Goal: Check status: Check status

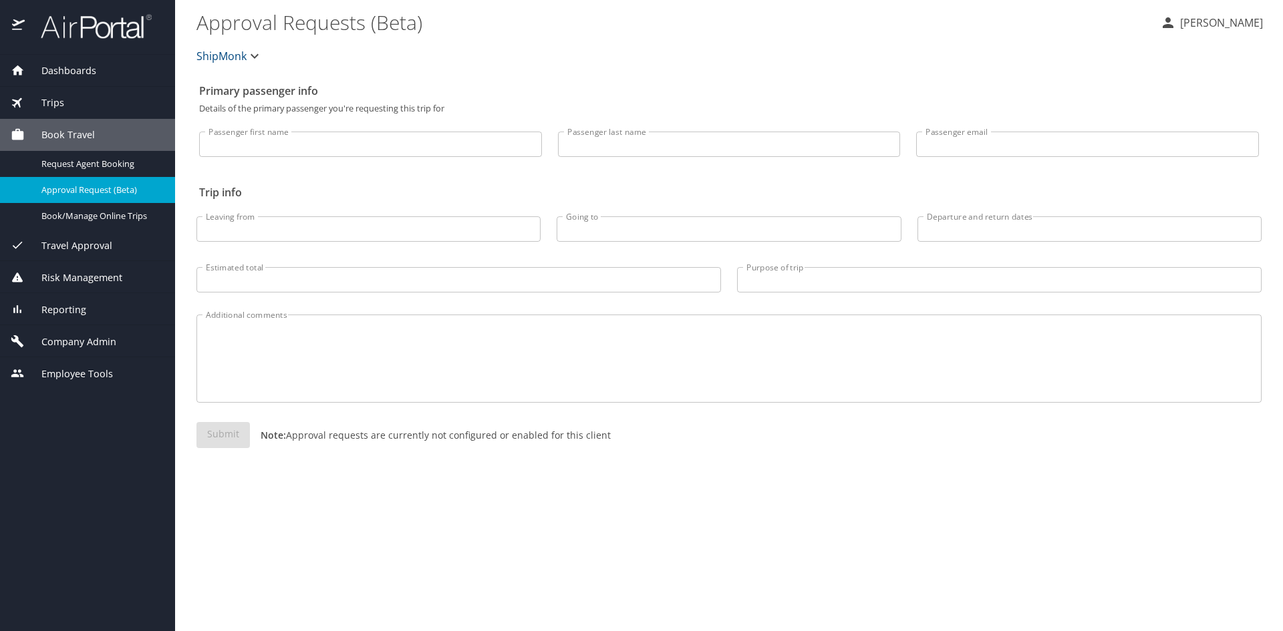
click at [53, 98] on span "Trips" at bounding box center [44, 103] width 39 height 15
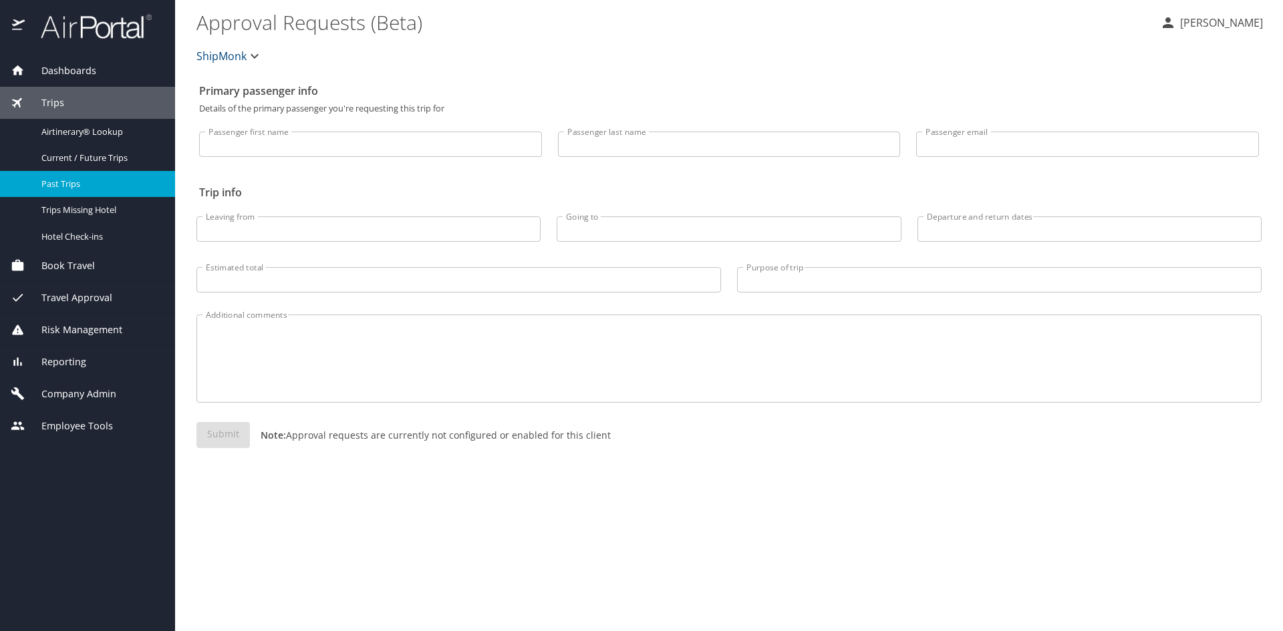
click at [57, 177] on div "Past Trips" at bounding box center [88, 183] width 154 height 15
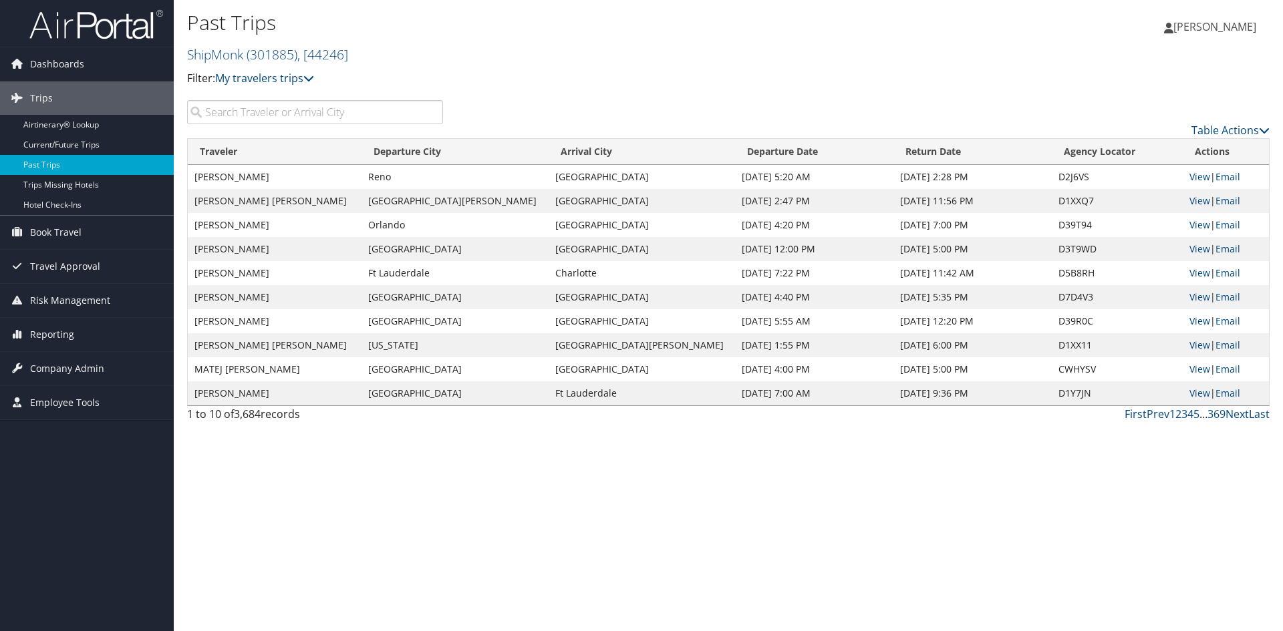
click at [292, 108] on input "search" at bounding box center [315, 112] width 256 height 24
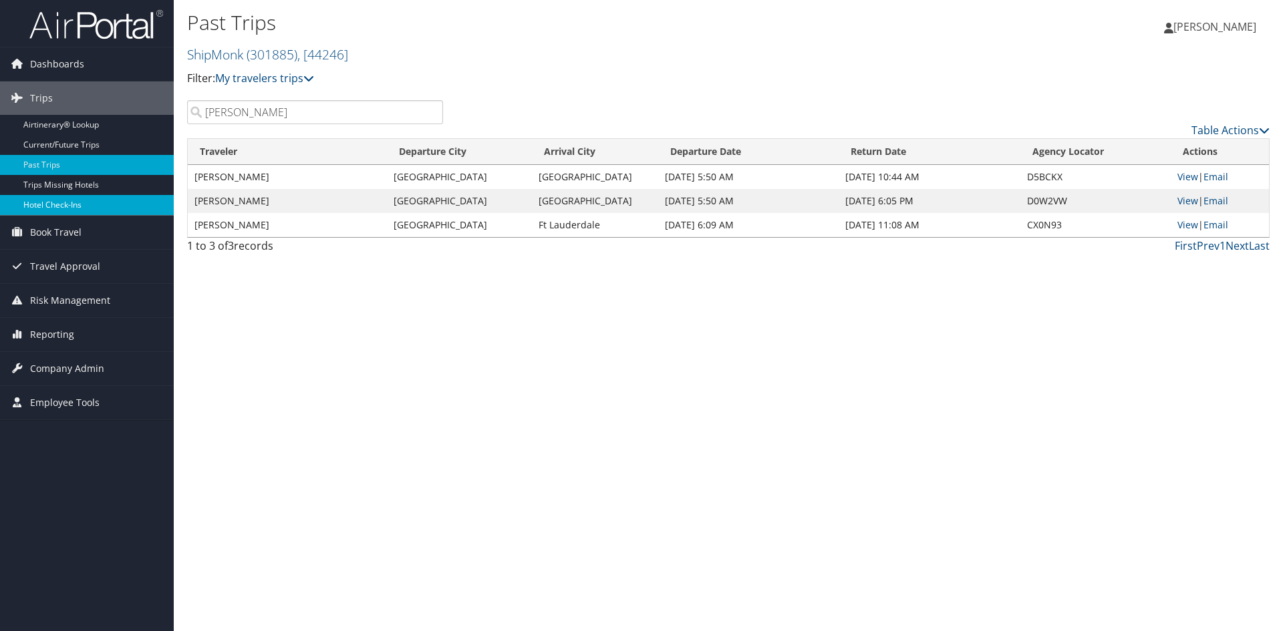
type input "[PERSON_NAME]"
click at [1183, 175] on link "View" at bounding box center [1187, 176] width 21 height 13
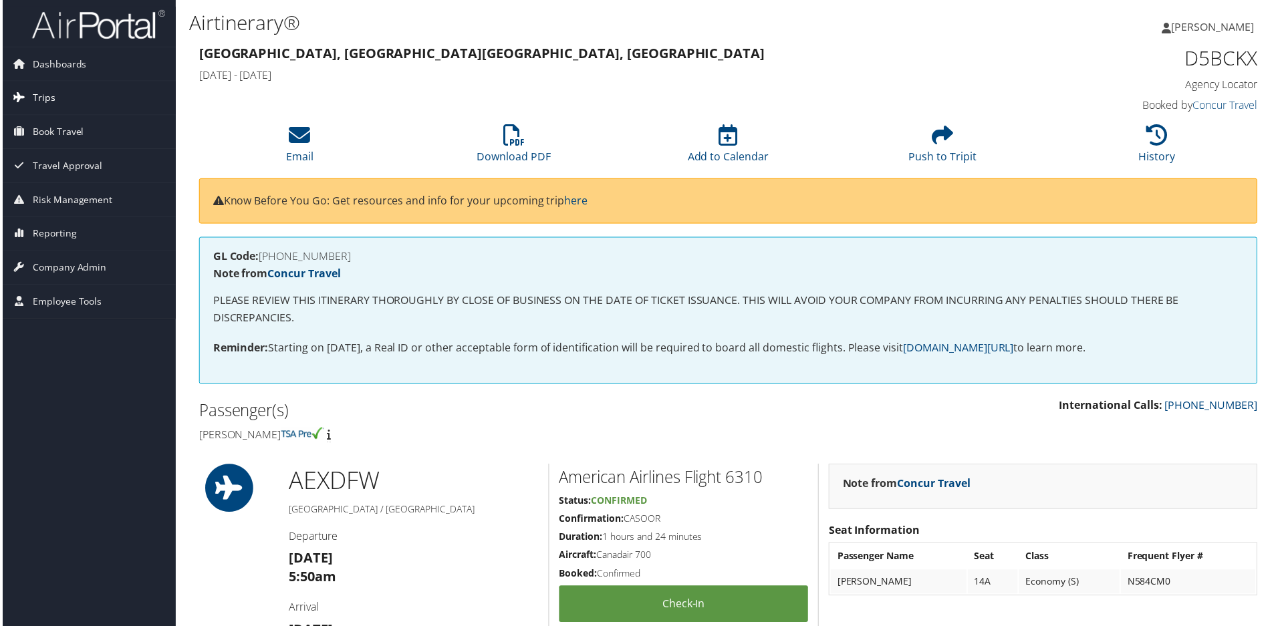
click at [27, 92] on link "Trips" at bounding box center [87, 98] width 174 height 33
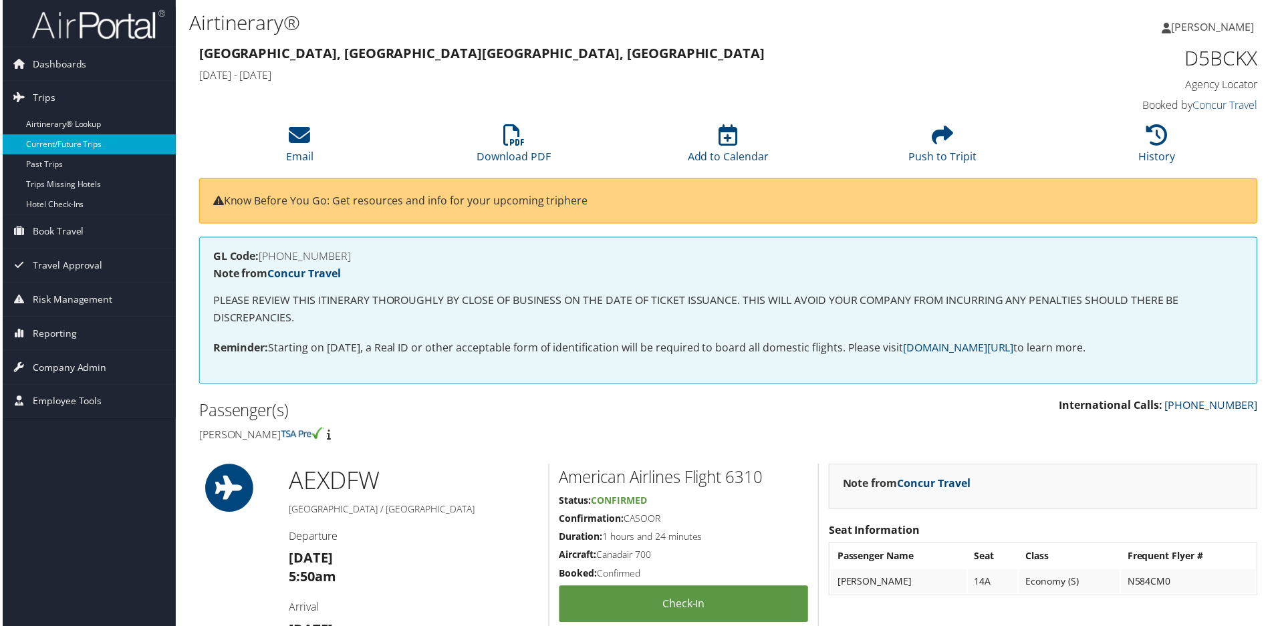
click at [41, 144] on link "Current/Future Trips" at bounding box center [87, 145] width 174 height 20
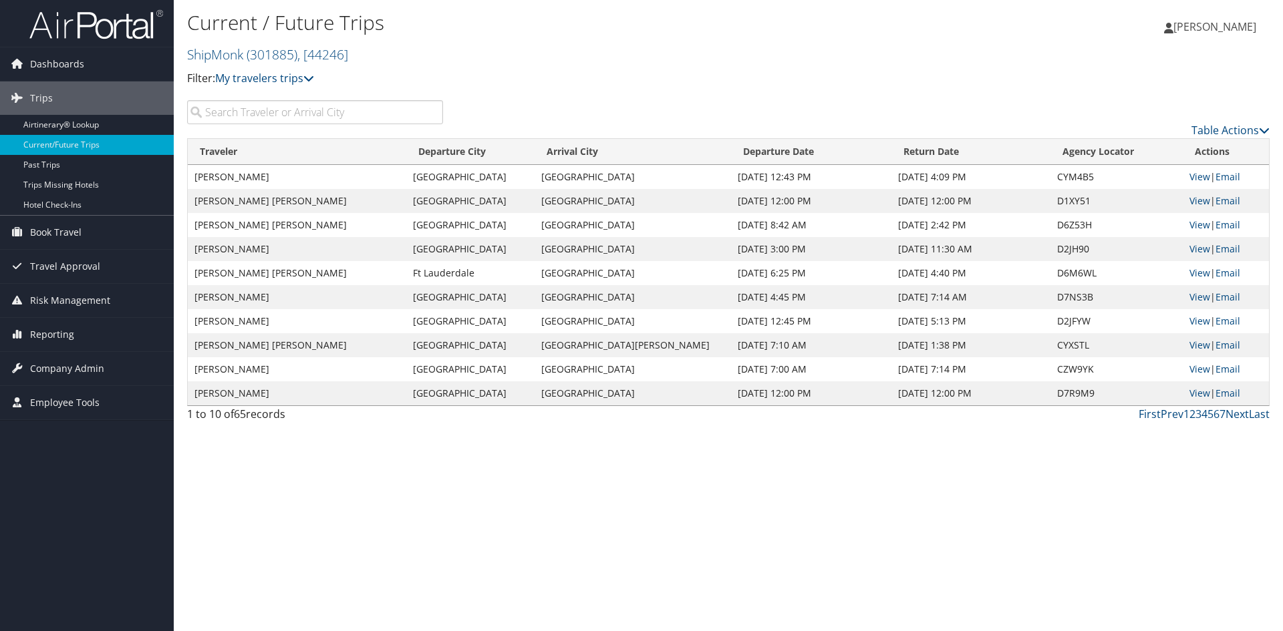
click at [281, 116] on input "search" at bounding box center [315, 112] width 256 height 24
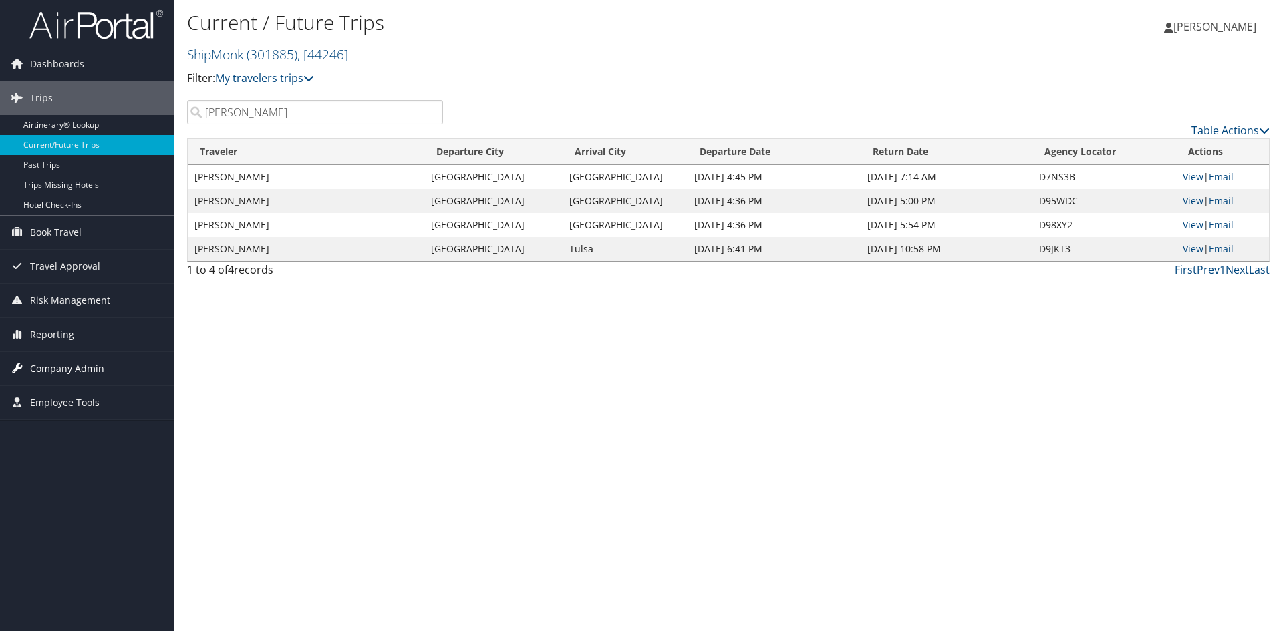
type input "[PERSON_NAME]"
click at [1190, 173] on link "View" at bounding box center [1193, 176] width 21 height 13
